Goal: Browse casually

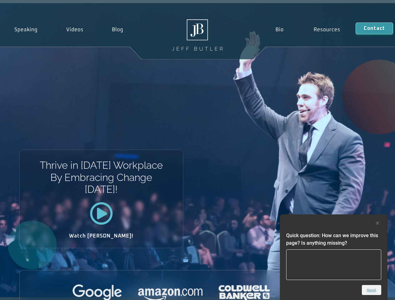
click at [197, 150] on div "Thrive in Tomorrow’s Workplace By Embracing Change Today! Watch Jeff!" at bounding box center [197, 150] width 395 height 294
click at [334, 223] on div at bounding box center [333, 224] width 95 height 8
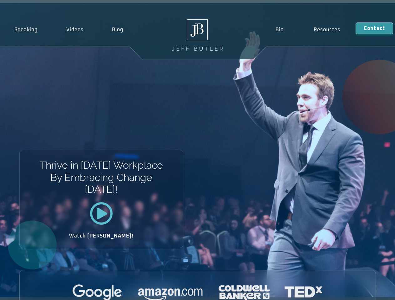
click at [372, 290] on div at bounding box center [198, 293] width 356 height 17
